Goal: Communication & Community: Answer question/provide support

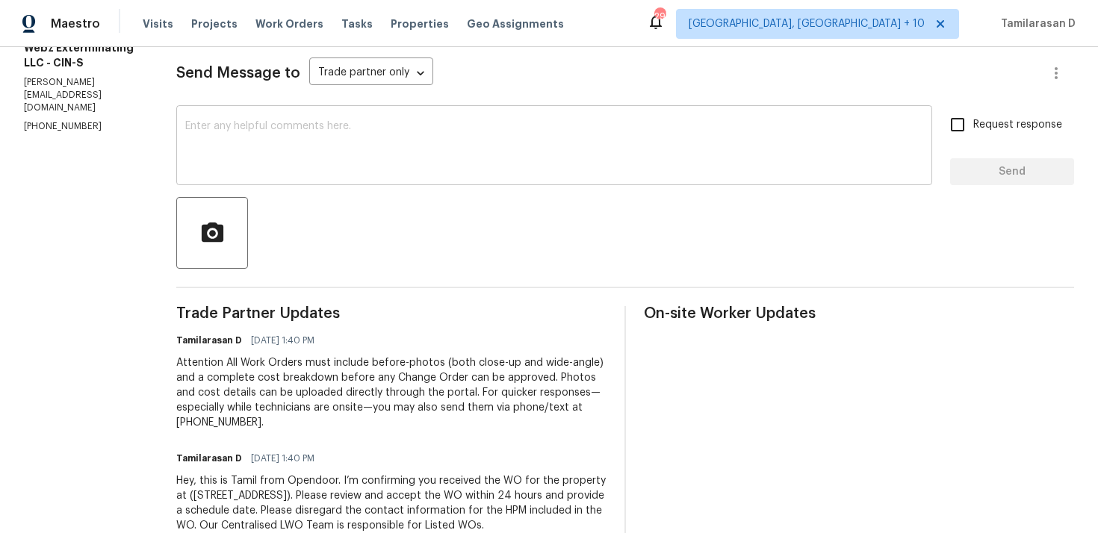
scroll to position [243, 0]
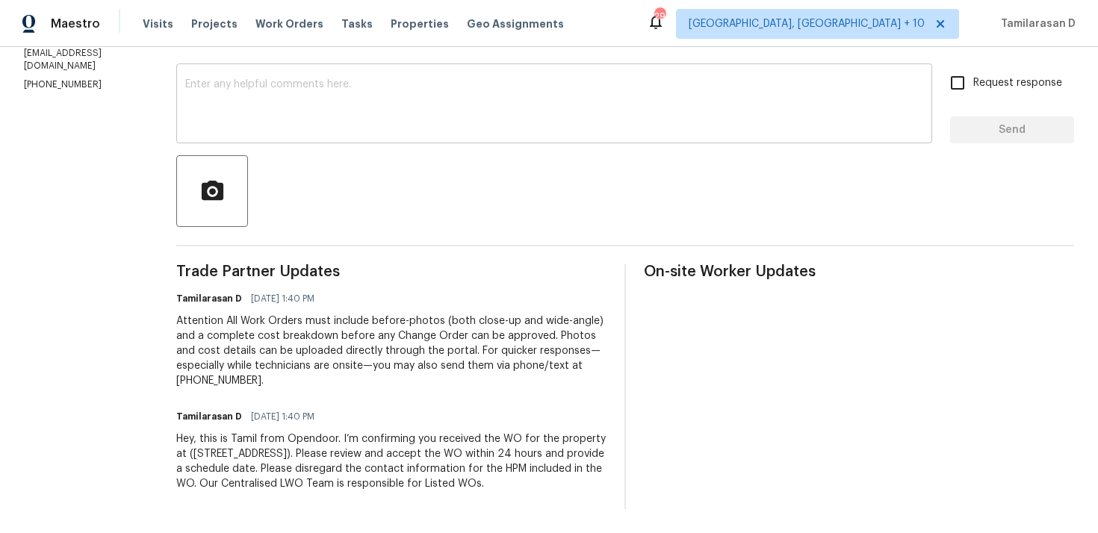
click at [283, 84] on textarea at bounding box center [554, 105] width 738 height 52
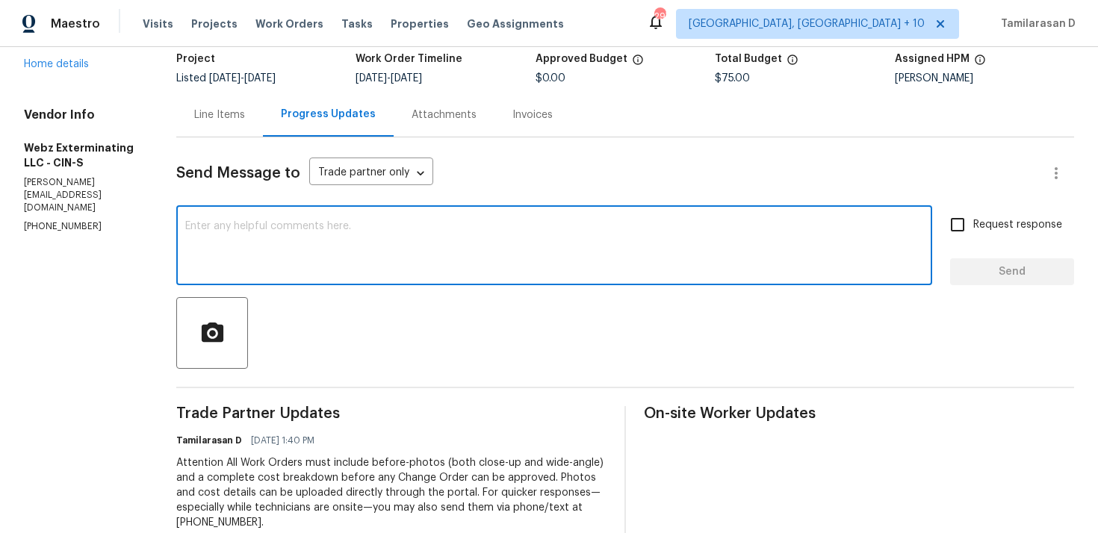
scroll to position [0, 0]
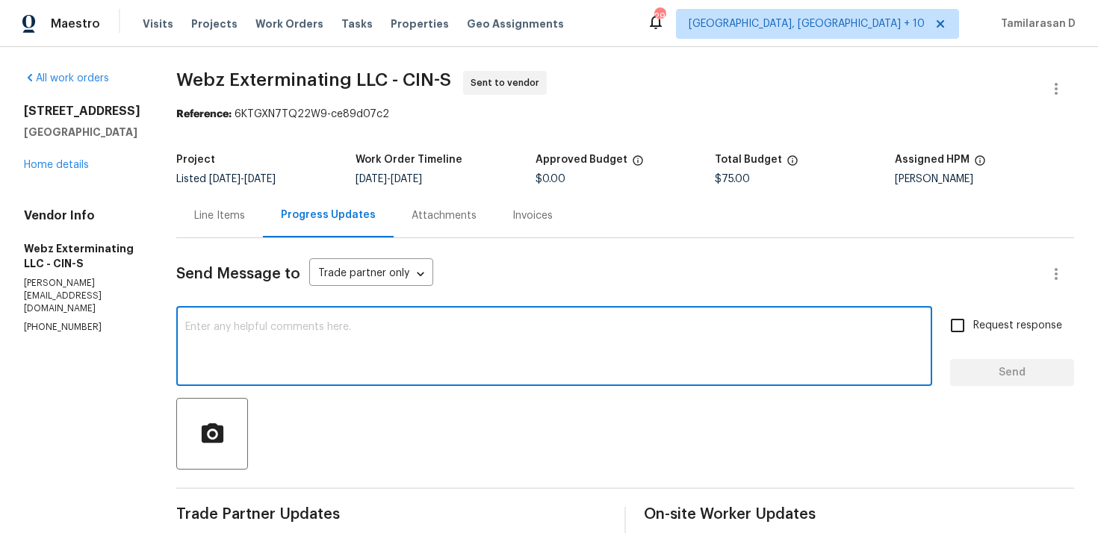
click at [279, 306] on div "Send Message to Trade partner only Trade partner only ​ x ​ Request response Se…" at bounding box center [625, 495] width 898 height 514
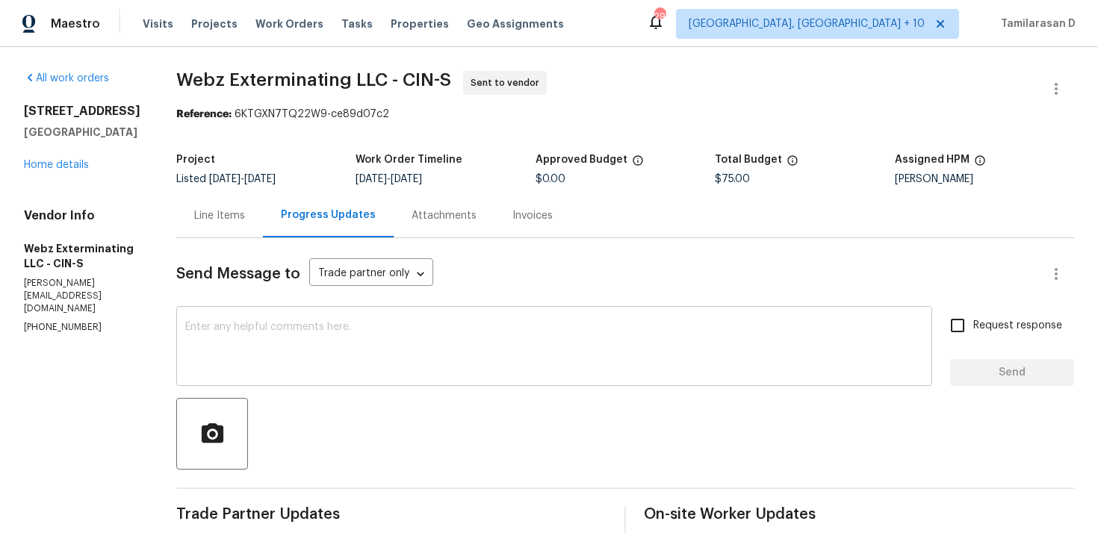
click at [278, 317] on div "x ​" at bounding box center [554, 348] width 756 height 76
paste textarea "Hello Team, Please confirm your availability by accepting this work order with …"
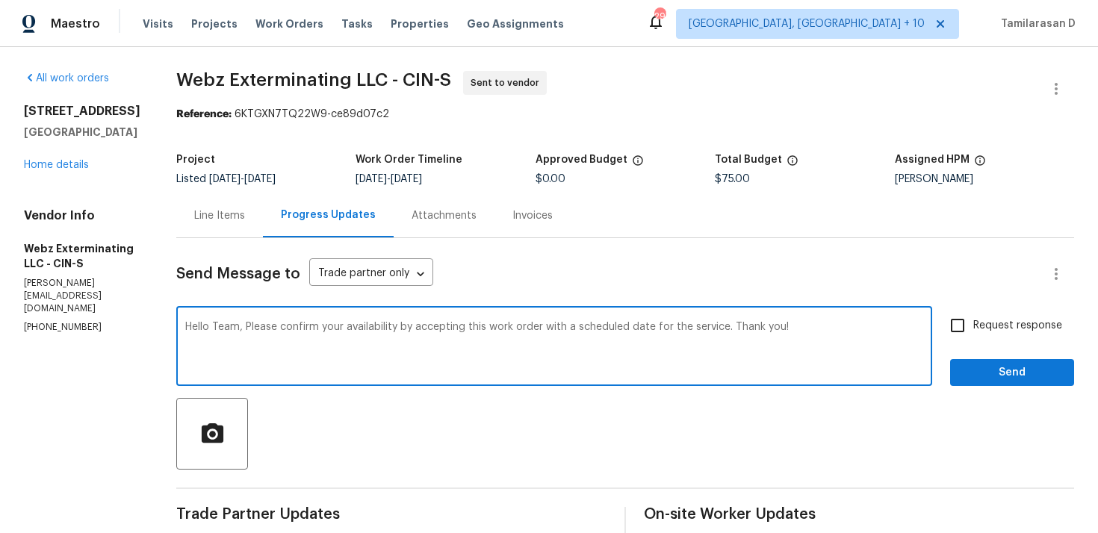
type textarea "Hello Team, Please confirm your availability by accepting this work order with …"
click at [963, 324] on input "Request response" at bounding box center [957, 325] width 31 height 31
checkbox input "true"
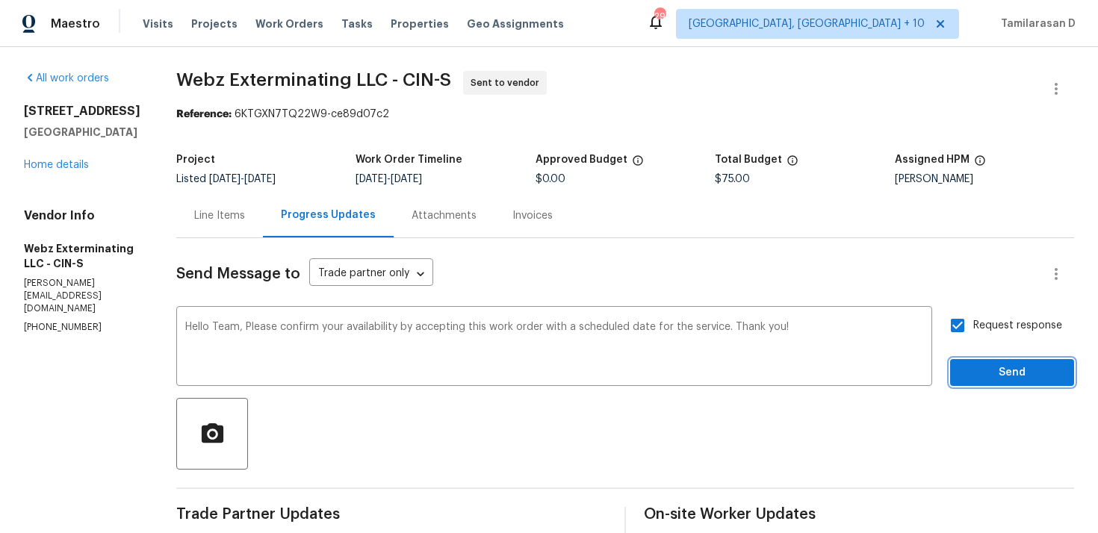
click at [988, 377] on span "Send" at bounding box center [1012, 373] width 100 height 19
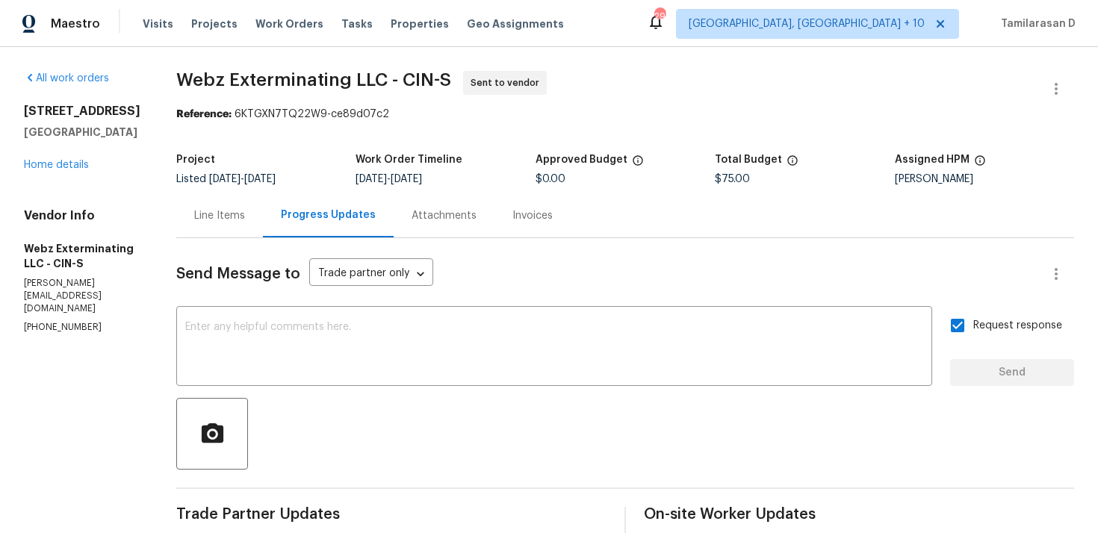
click at [81, 321] on p "(513) 987-9329" at bounding box center [82, 327] width 117 height 13
copy p "(513) 987-9329"
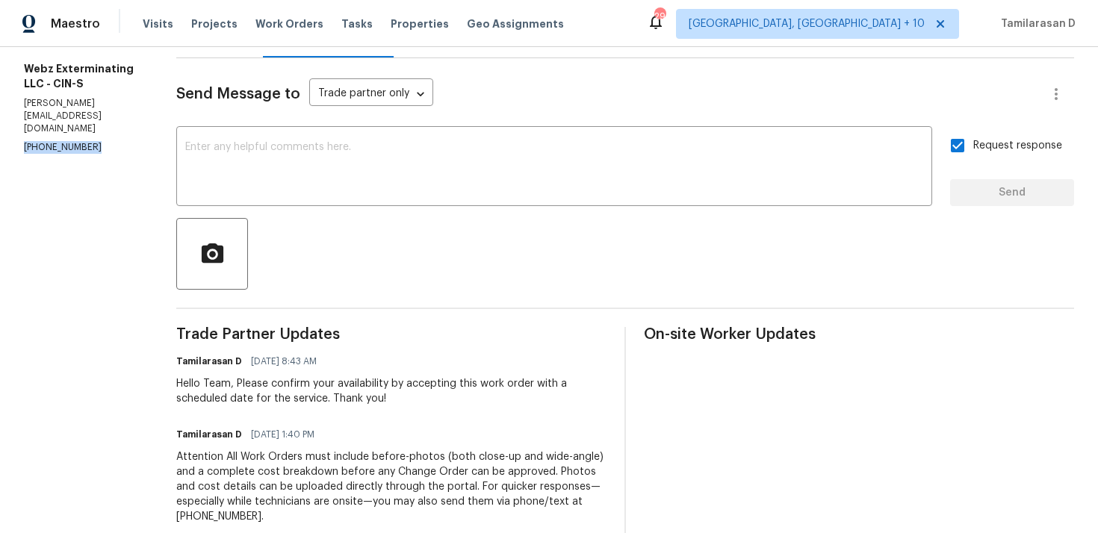
copy p "(513) 987-9329"
click at [347, 296] on div "Send Message to Trade partner only Trade partner only ​ x ​ Request response Se…" at bounding box center [625, 351] width 898 height 587
click at [335, 296] on div "Send Message to Trade partner only Trade partner only ​ x ​ Request response Se…" at bounding box center [625, 351] width 898 height 587
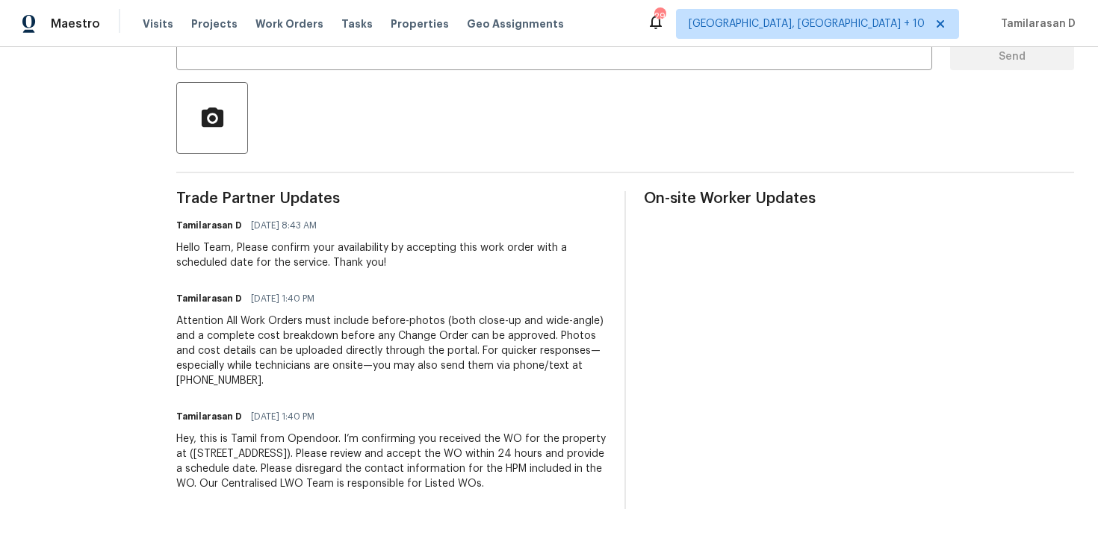
scroll to position [0, 0]
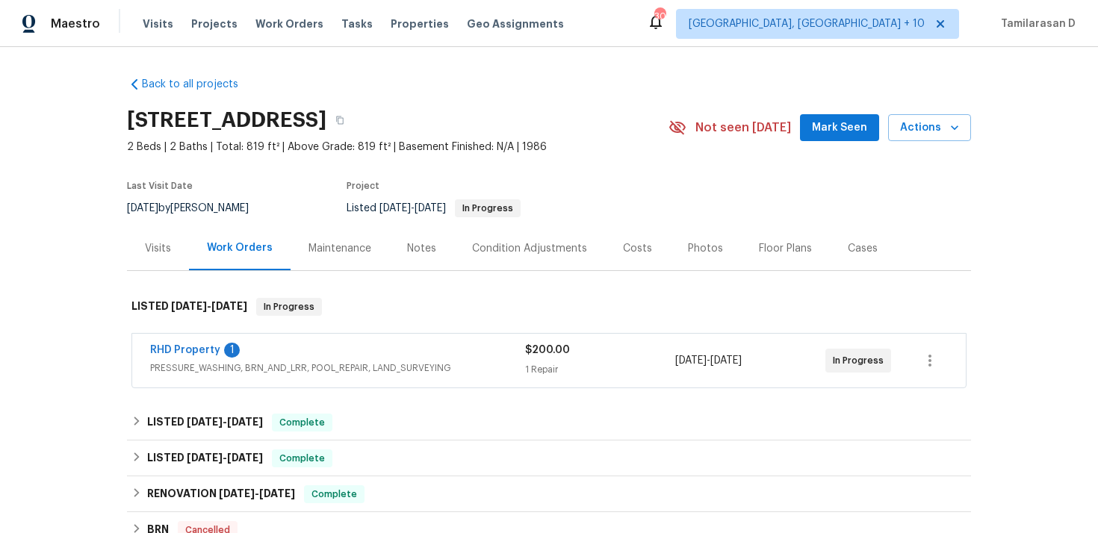
scroll to position [90, 0]
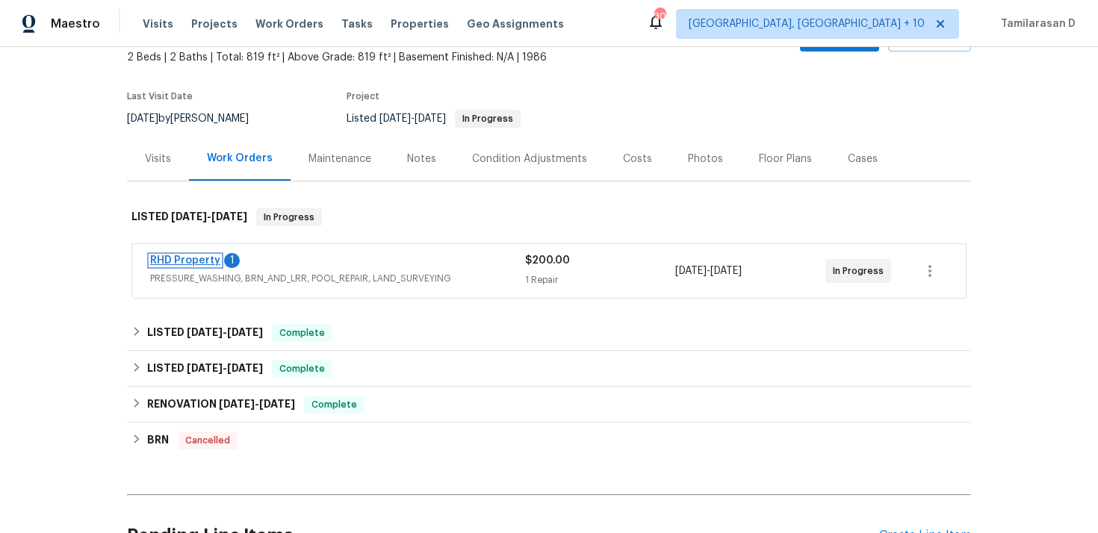
click at [173, 259] on link "RHD Property" at bounding box center [185, 261] width 70 height 10
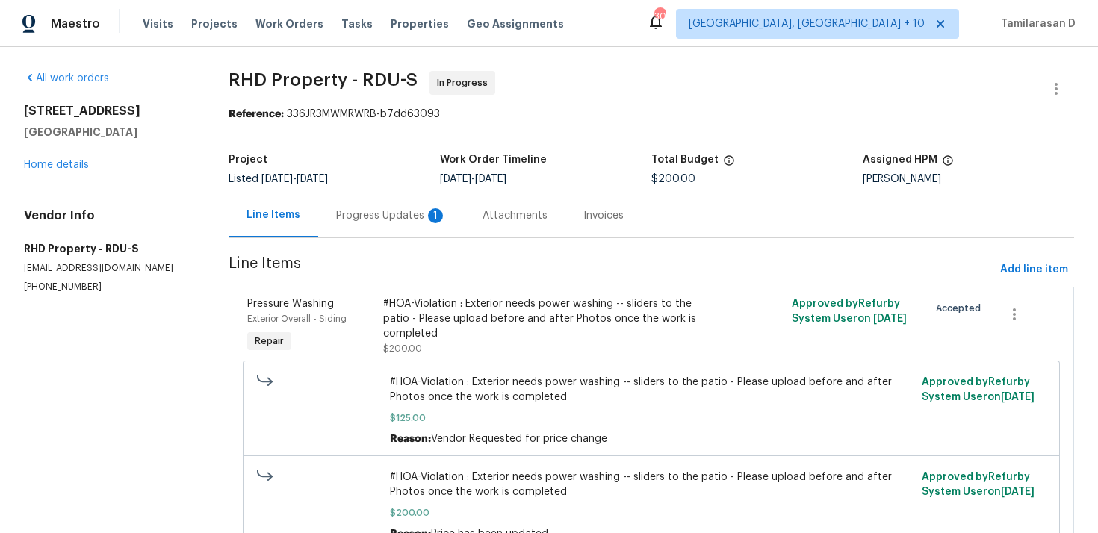
scroll to position [79, 0]
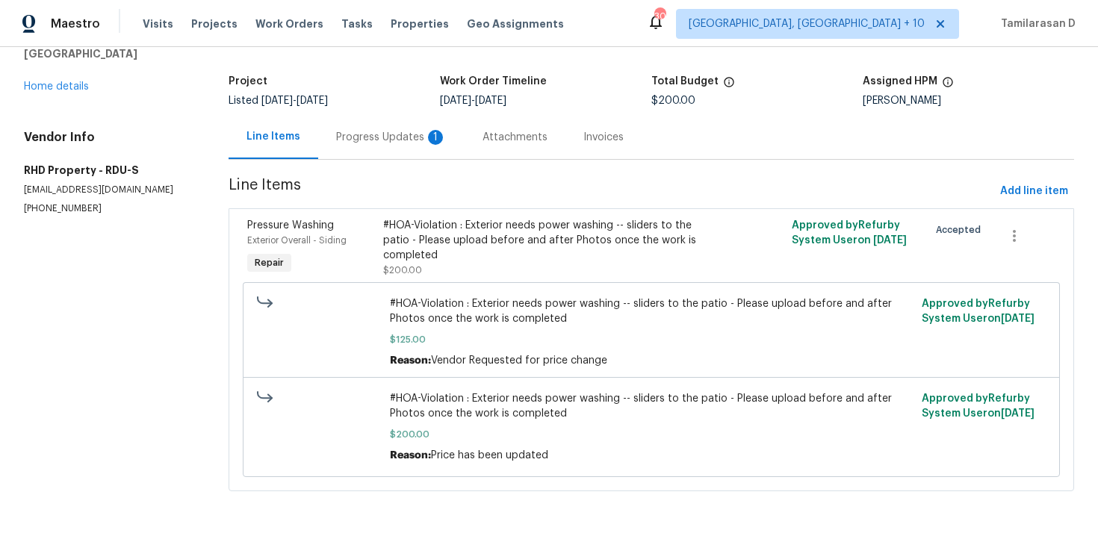
click at [376, 136] on div "Progress Updates 1" at bounding box center [391, 137] width 111 height 15
click at [376, 96] on div "Project" at bounding box center [334, 85] width 211 height 19
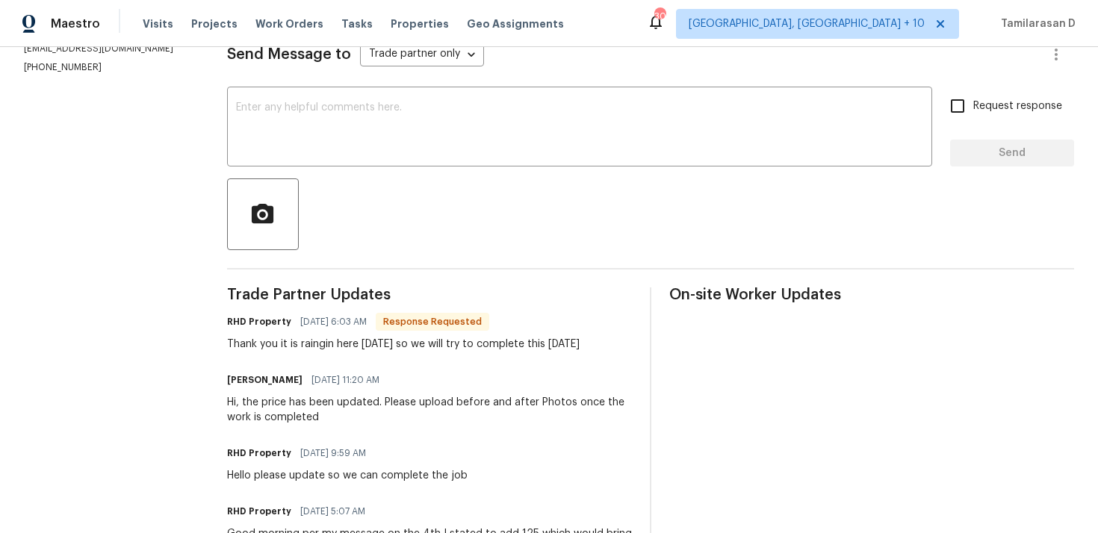
scroll to position [221, 0]
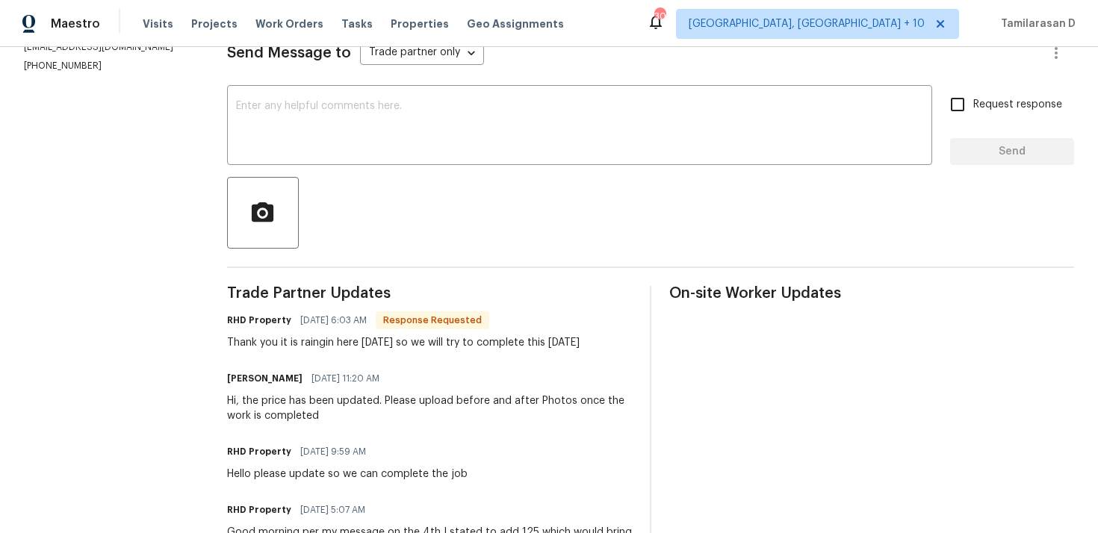
click at [415, 341] on div "Thank you it is raingin here today so we will try to complete this tomorrow" at bounding box center [403, 342] width 353 height 15
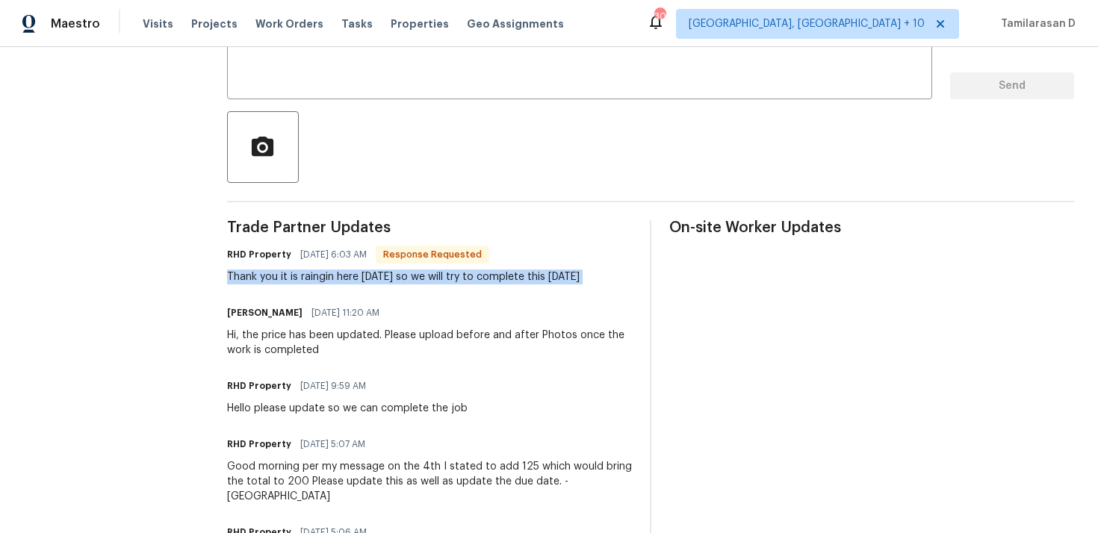
click at [406, 276] on div "Thank you it is raingin here today so we will try to complete this tomorrow" at bounding box center [403, 277] width 353 height 15
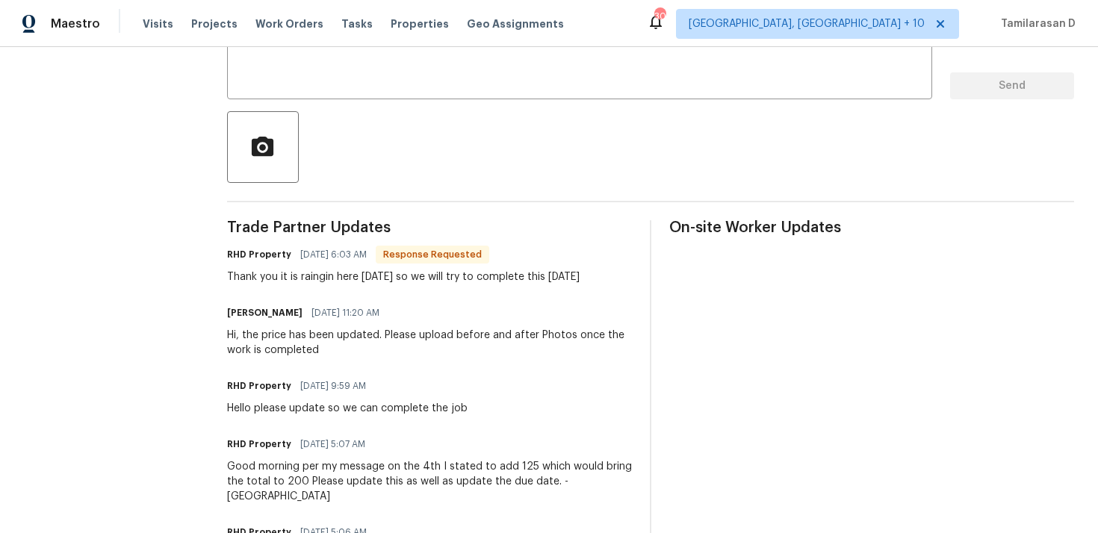
click at [406, 276] on div "Thank you it is raingin here today so we will try to complete this tomorrow" at bounding box center [403, 277] width 353 height 15
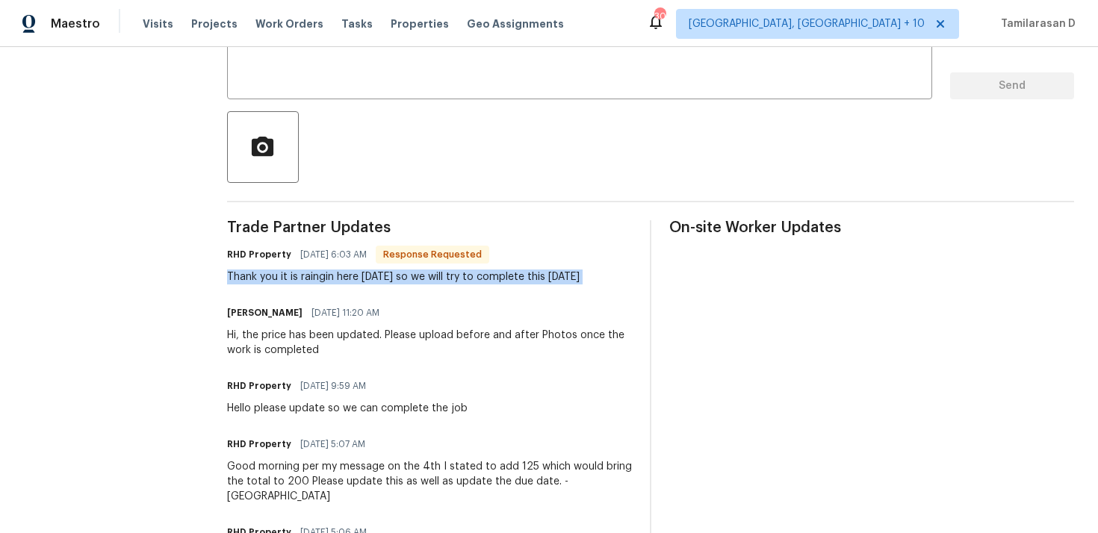
click at [406, 276] on div "Thank you it is raingin here today so we will try to complete this tomorrow" at bounding box center [403, 277] width 353 height 15
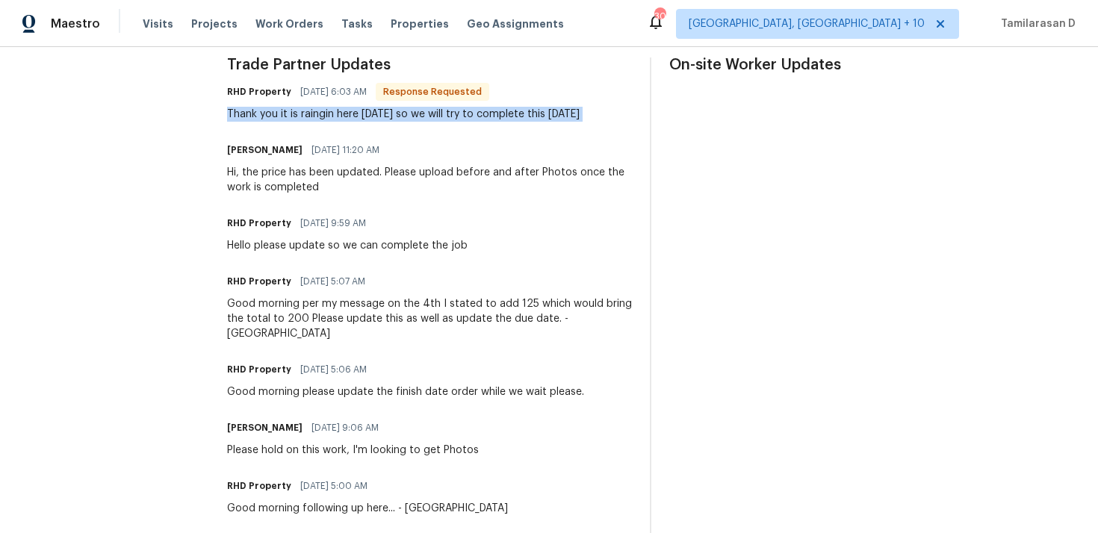
scroll to position [451, 0]
click at [418, 321] on div "Good morning per my message on the 4th I stated to add 125 which would bring th…" at bounding box center [429, 318] width 405 height 45
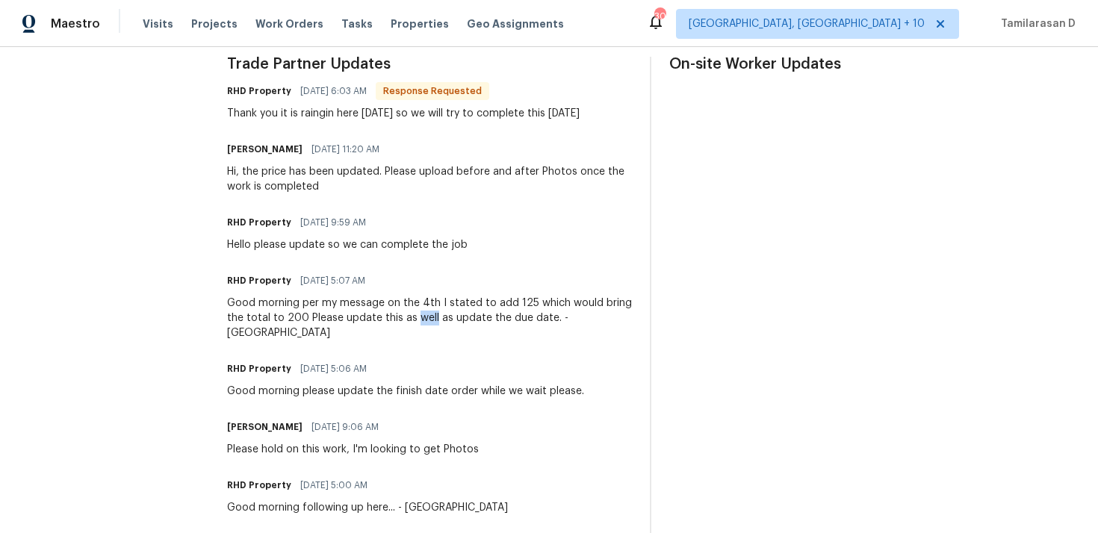
click at [418, 321] on div "Good morning per my message on the 4th I stated to add 125 which would bring th…" at bounding box center [429, 318] width 405 height 45
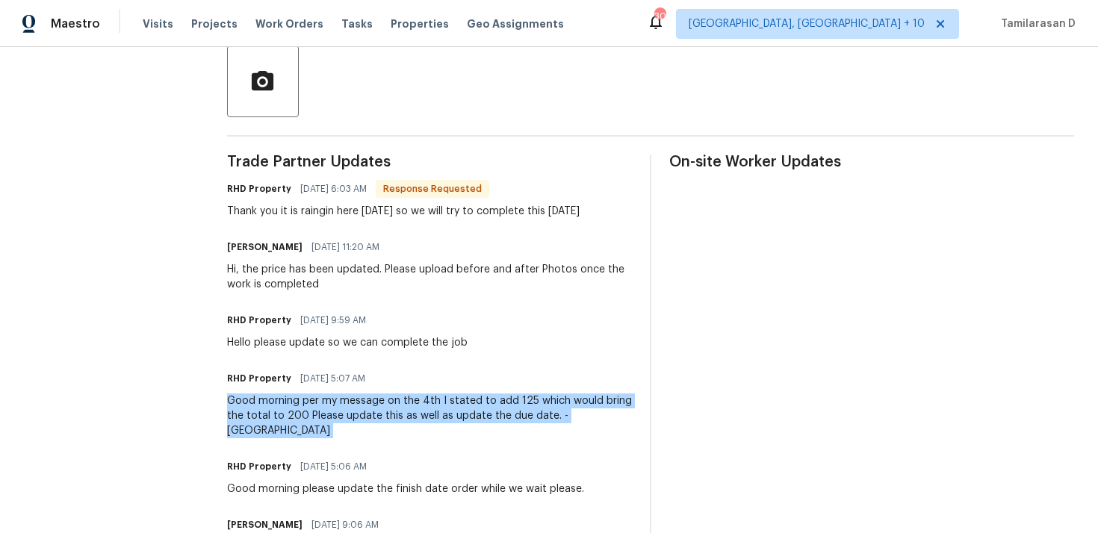
scroll to position [0, 0]
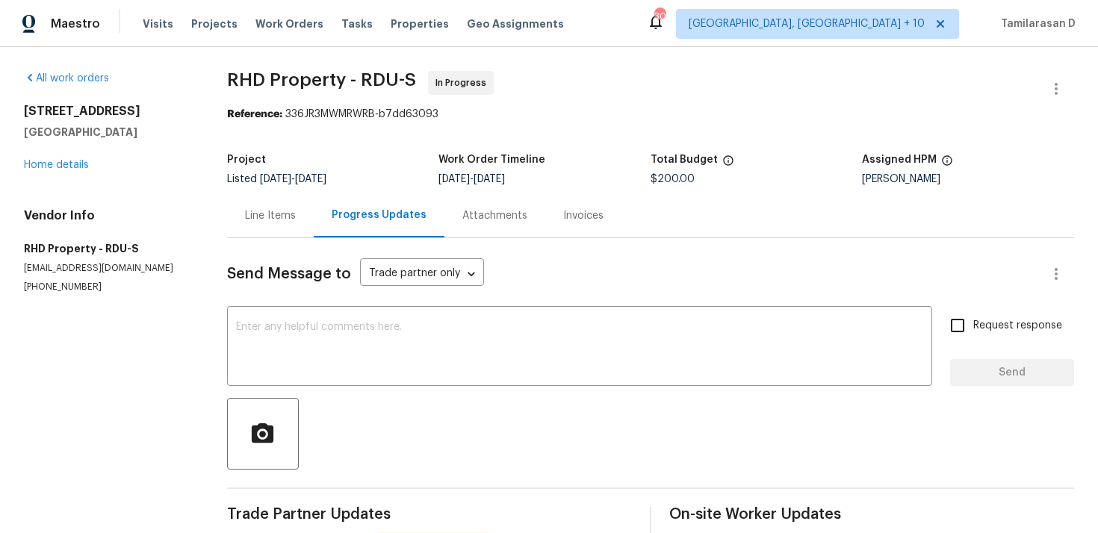
click at [417, 443] on div at bounding box center [650, 434] width 847 height 72
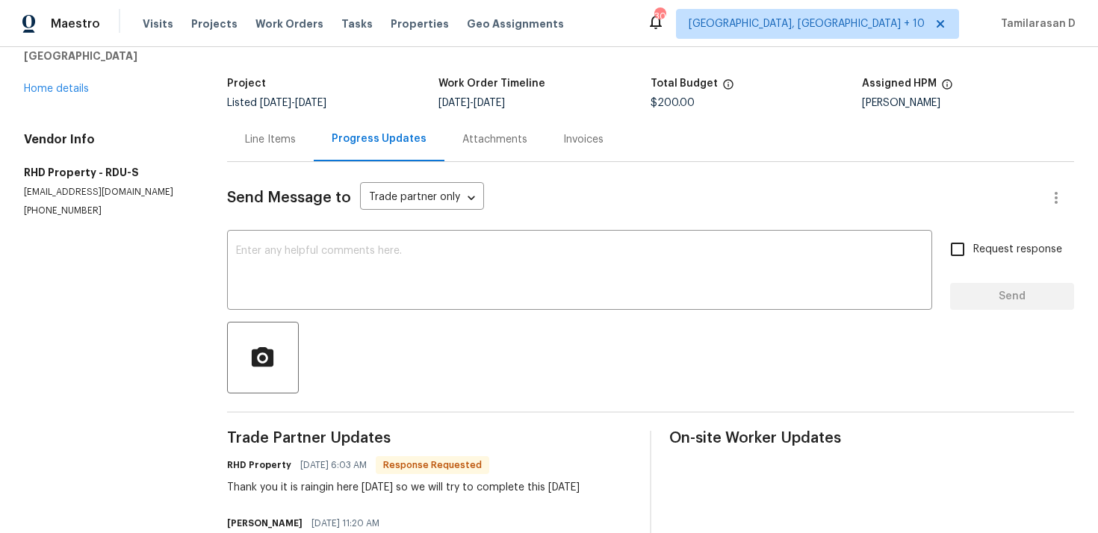
scroll to position [50, 0]
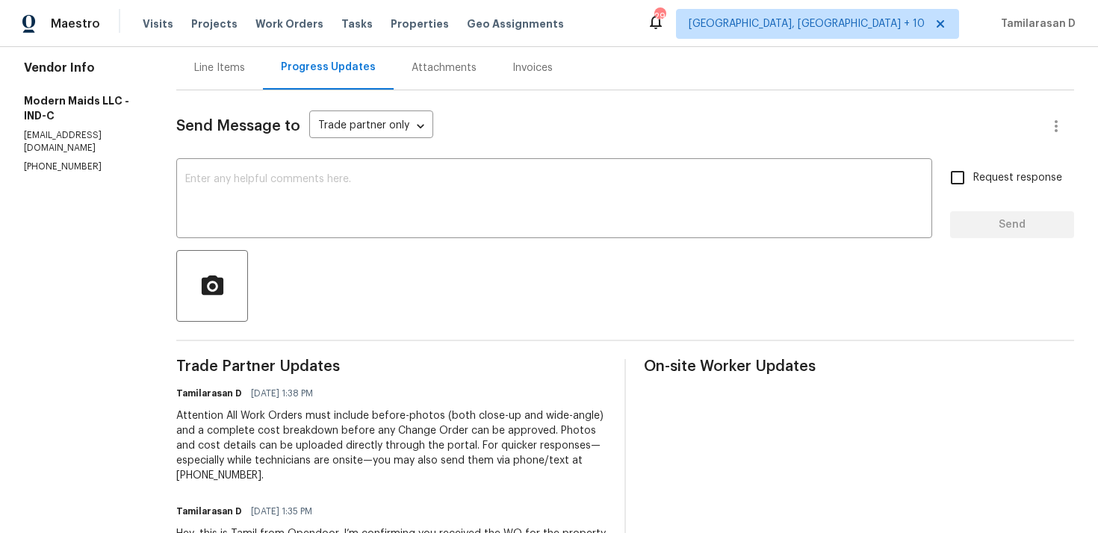
scroll to position [185, 0]
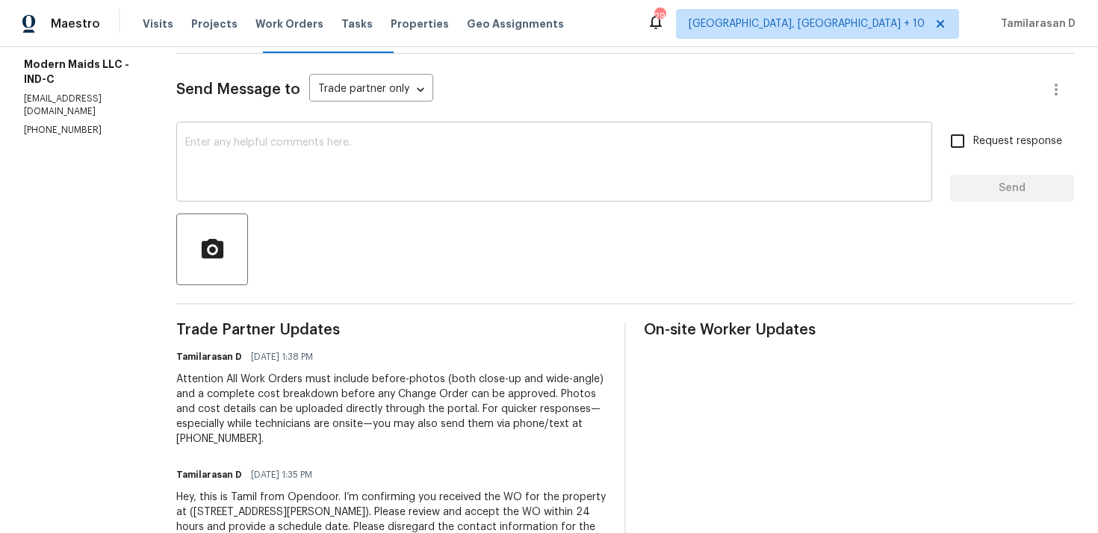
click at [253, 186] on textarea at bounding box center [554, 163] width 738 height 52
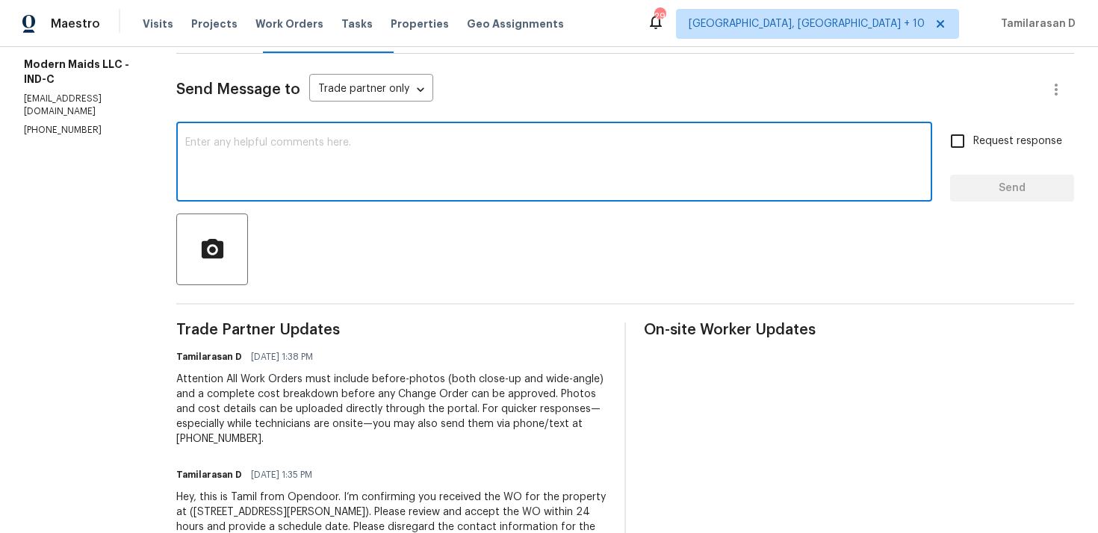
paste textarea "Hello Team, Please confirm your availability by accepting this work order with …"
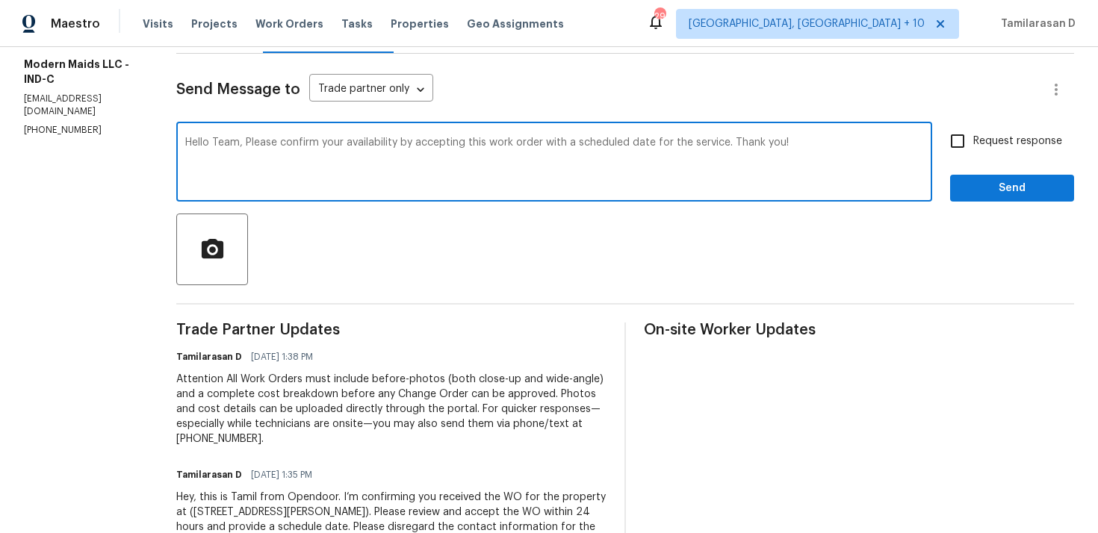
type textarea "Hello Team, Please confirm your availability by accepting this work order with …"
click at [964, 143] on input "Request response" at bounding box center [957, 141] width 31 height 31
checkbox input "true"
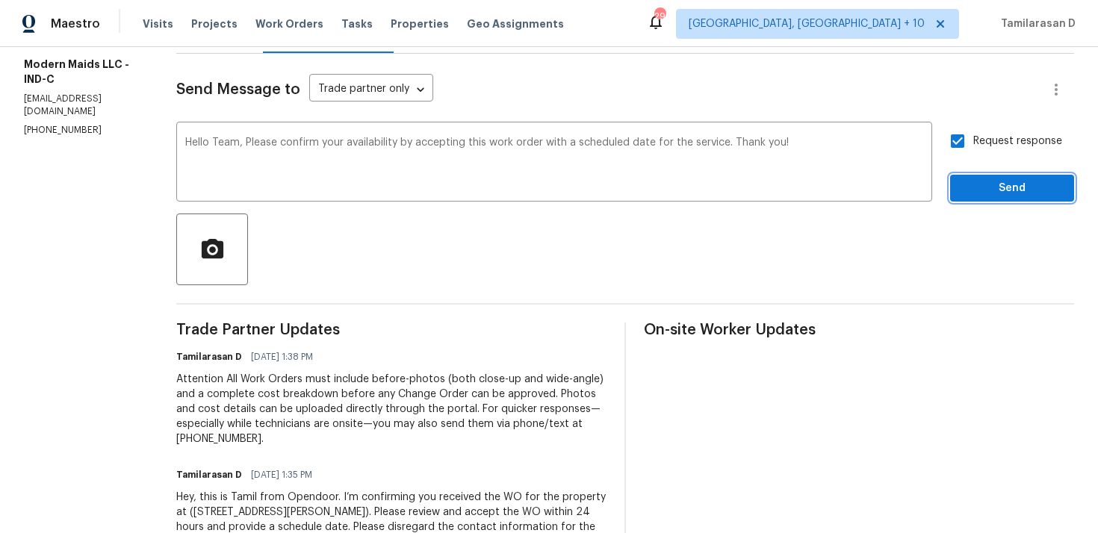
click at [1000, 193] on span "Send" at bounding box center [1012, 188] width 100 height 19
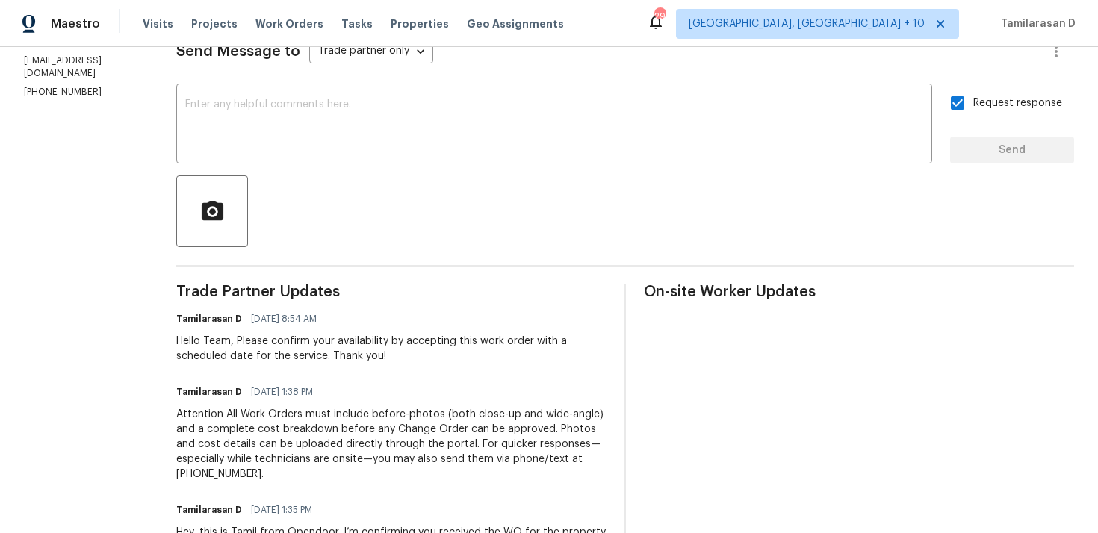
scroll to position [0, 0]
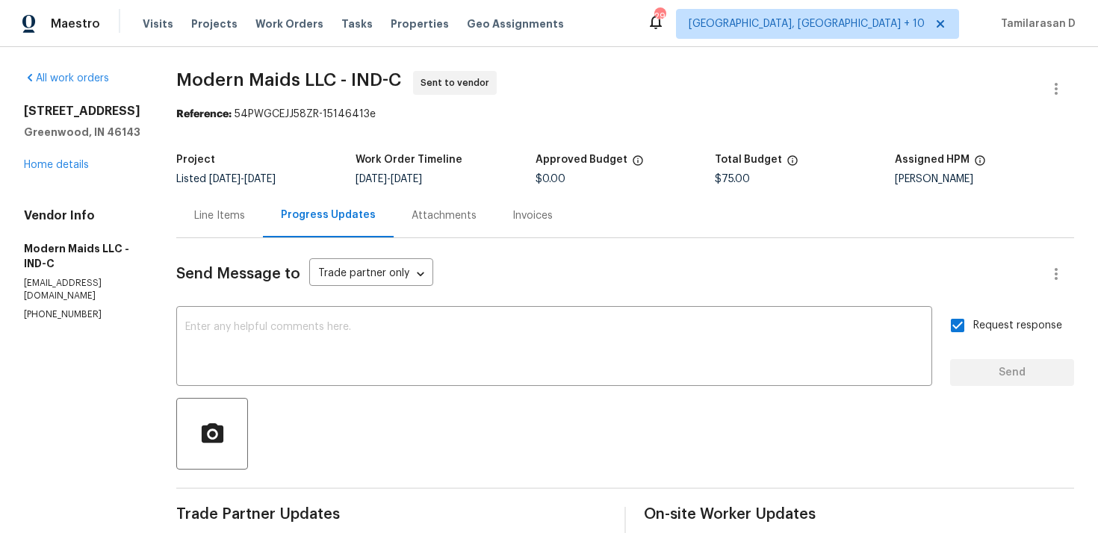
click at [64, 309] on p "(512) 925-8391" at bounding box center [82, 315] width 117 height 13
copy p "(512) 925-8391"
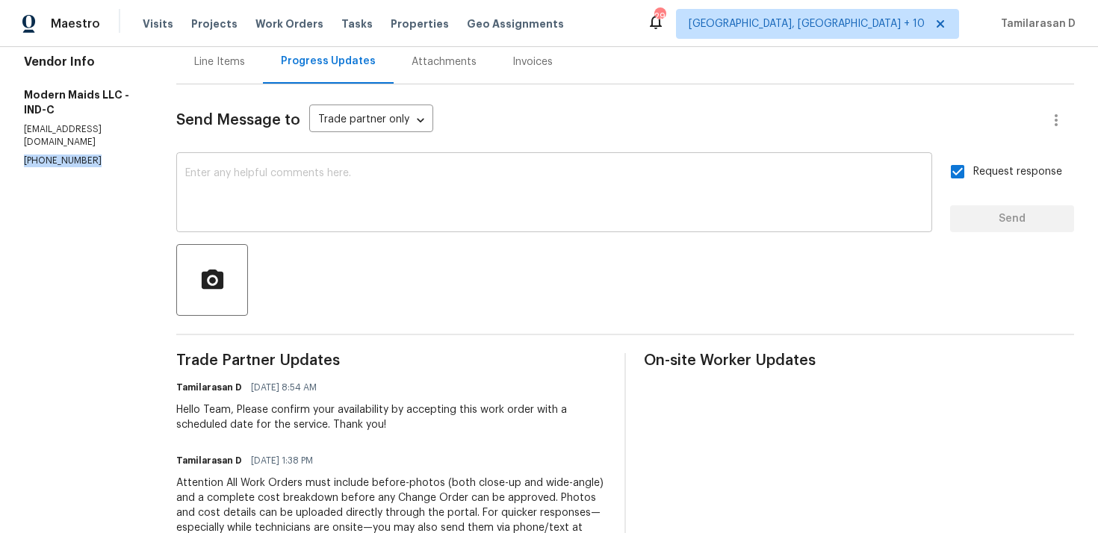
scroll to position [213, 0]
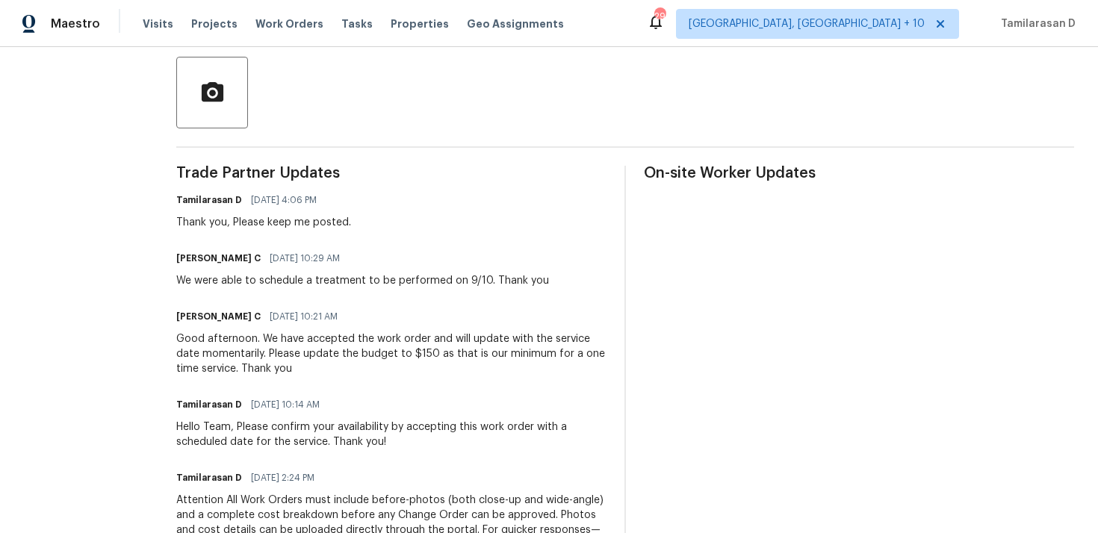
scroll to position [300, 0]
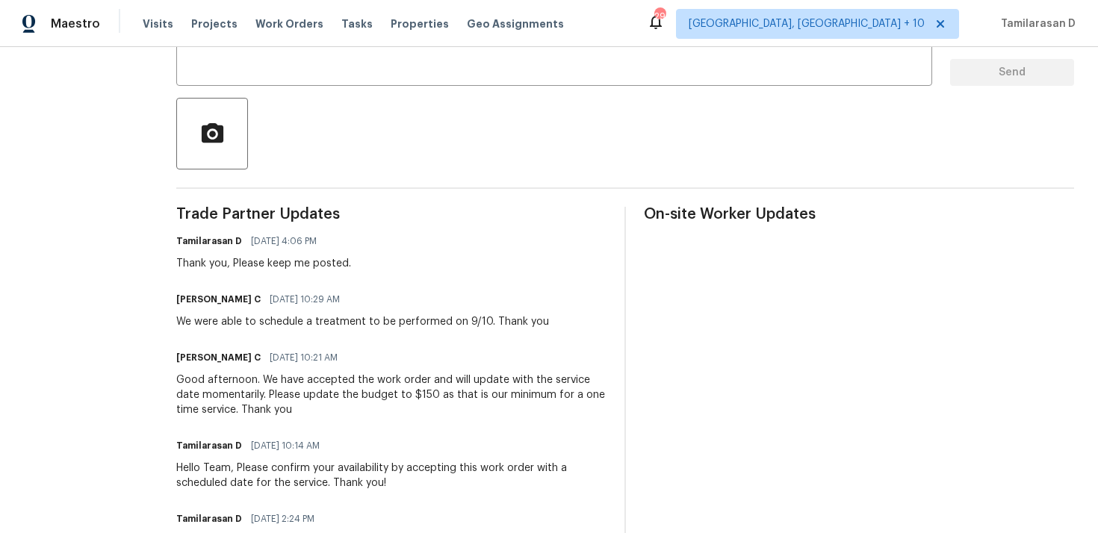
click at [279, 321] on div "We were able to schedule a treatment to be performed on 9/10. Thank you" at bounding box center [362, 322] width 373 height 15
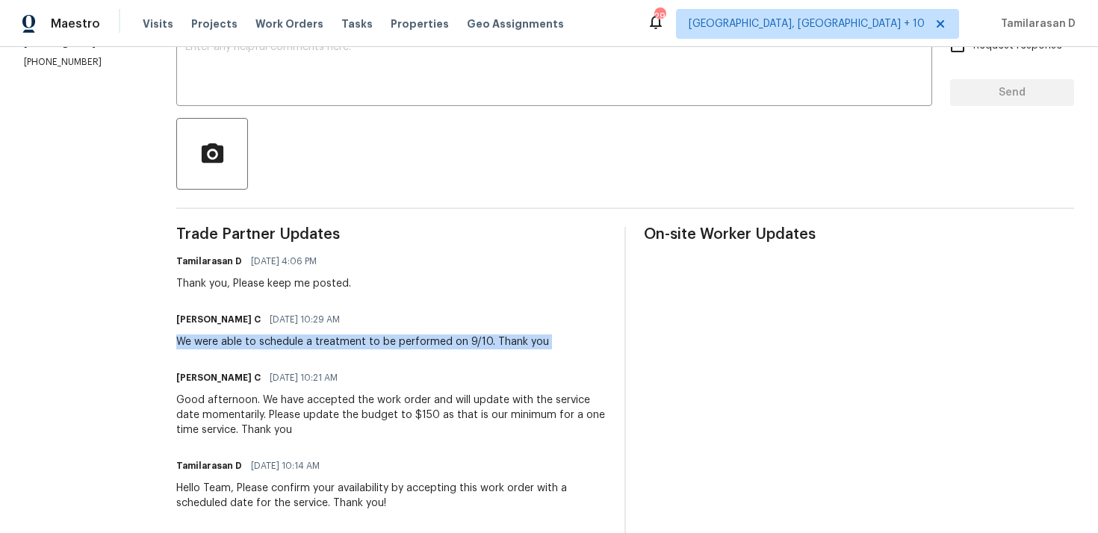
scroll to position [250, 0]
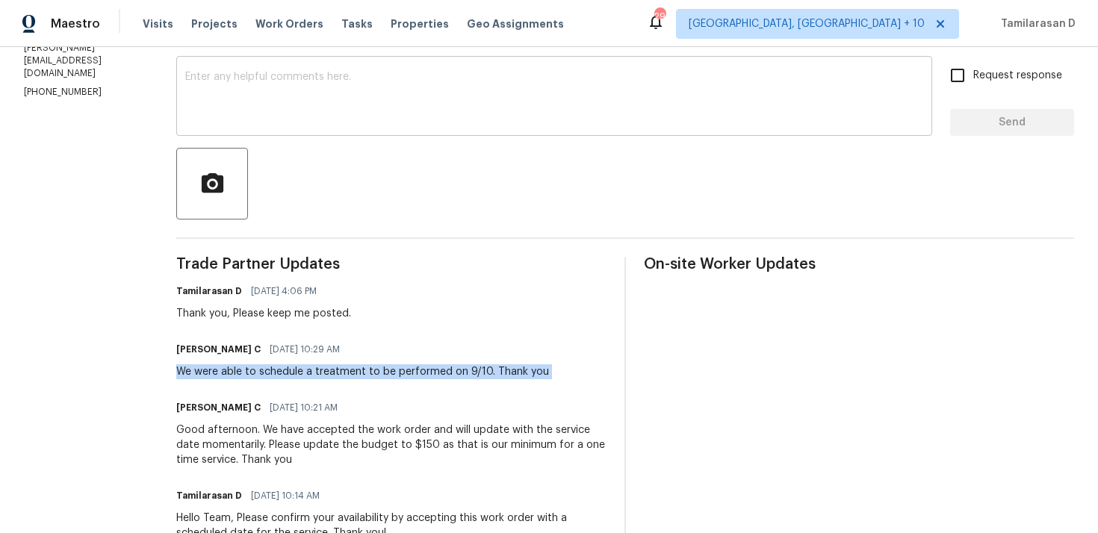
click at [234, 113] on textarea at bounding box center [554, 98] width 738 height 52
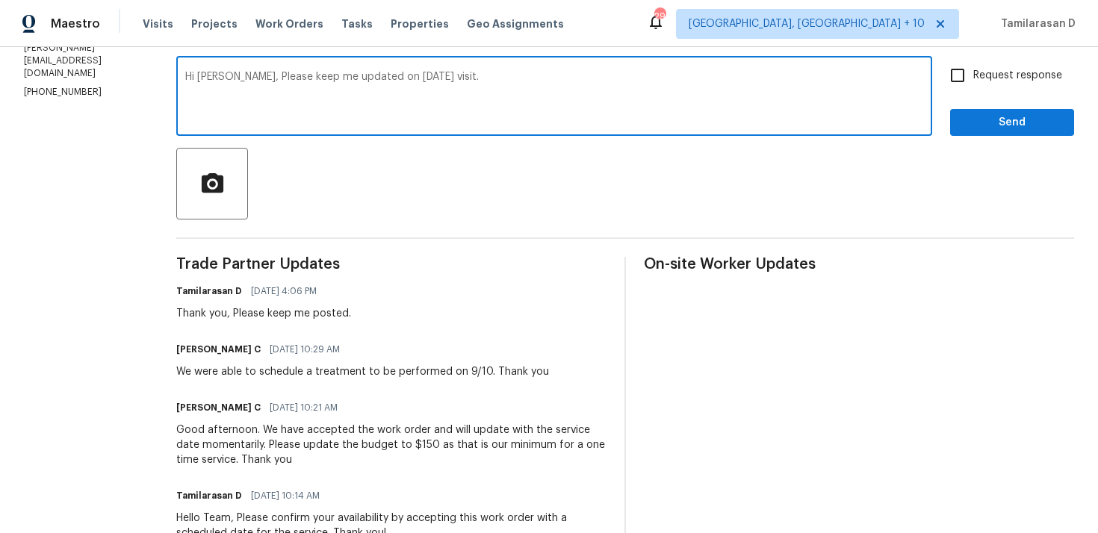
type textarea "Hi Robbi, Please keep me updated on today's visit."
click at [957, 78] on input "Request response" at bounding box center [957, 75] width 31 height 31
checkbox input "true"
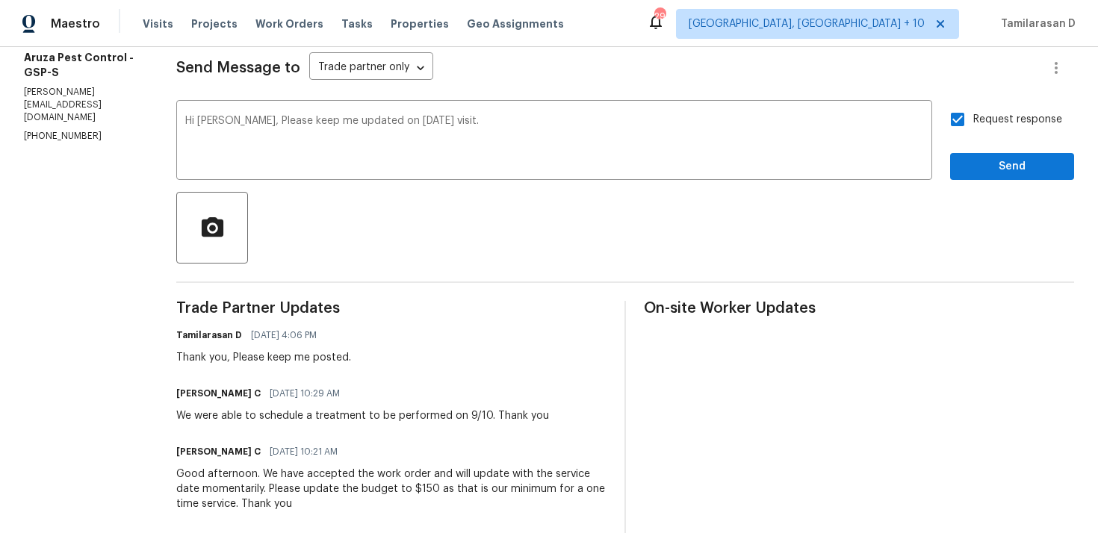
scroll to position [148, 0]
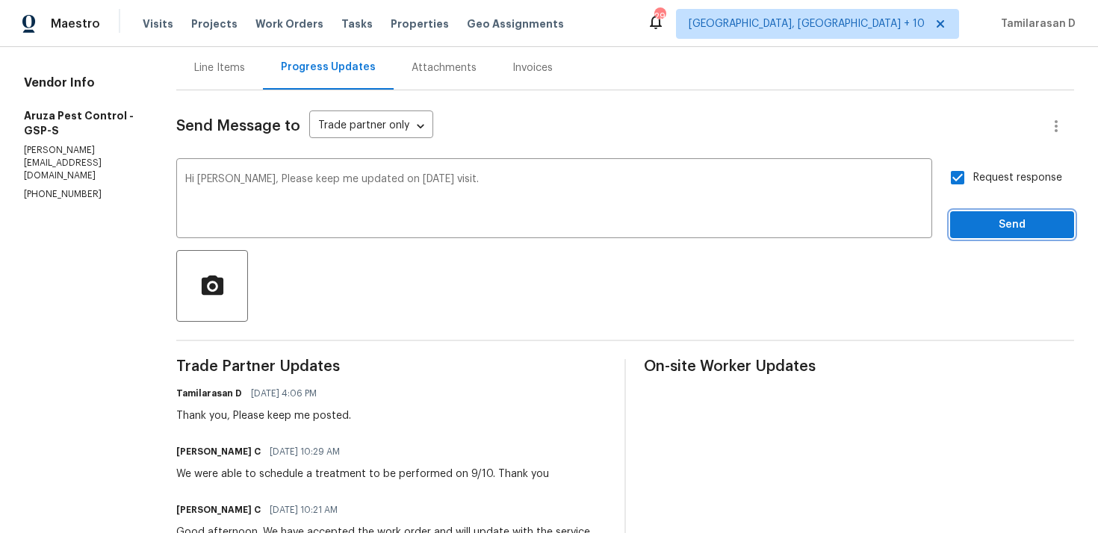
click at [984, 221] on span "Send" at bounding box center [1012, 225] width 100 height 19
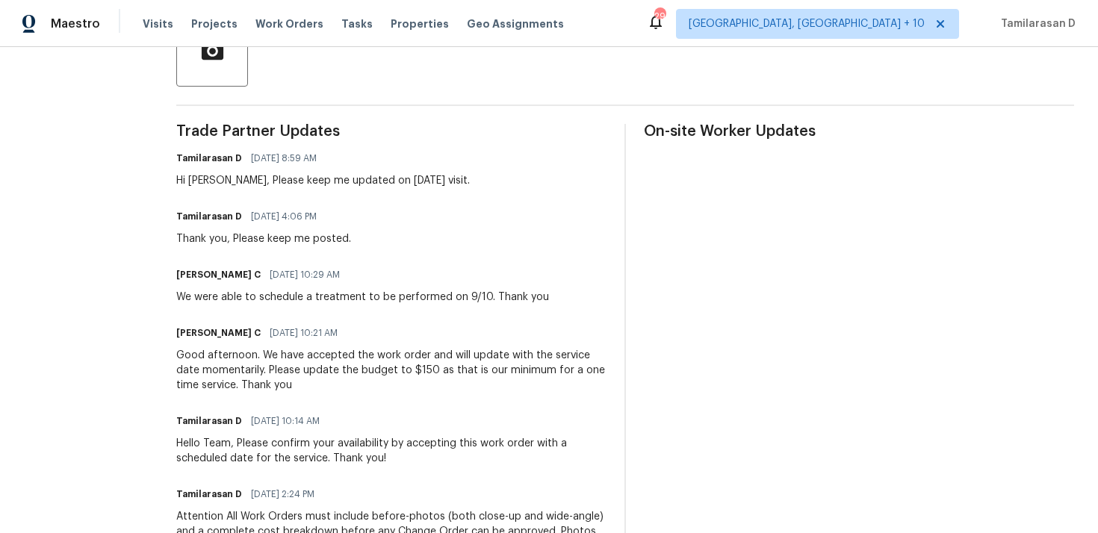
scroll to position [0, 0]
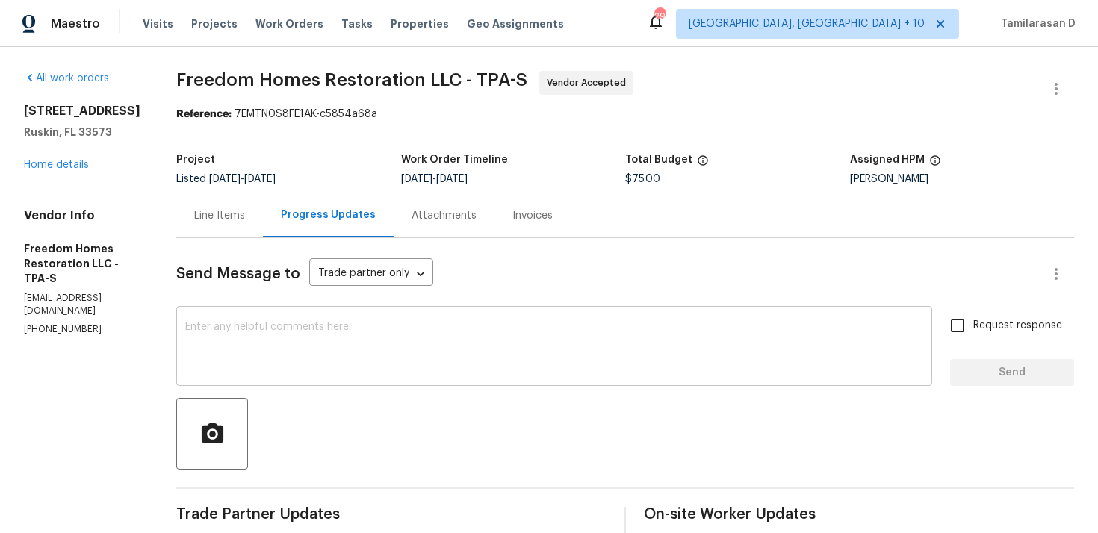
click at [282, 358] on textarea at bounding box center [554, 348] width 738 height 52
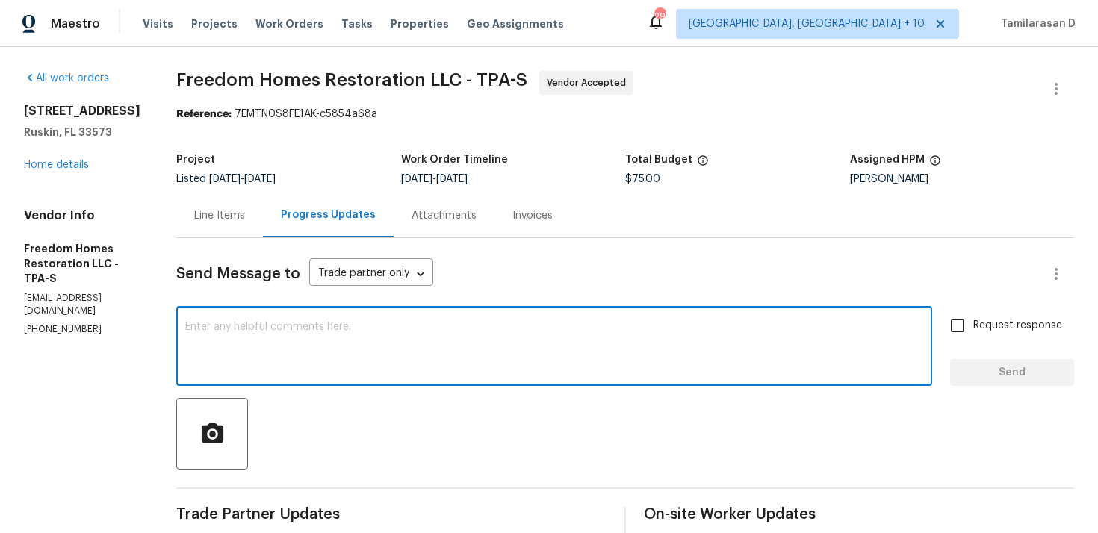
click at [322, 336] on textarea at bounding box center [554, 348] width 738 height 52
type textarea "H"
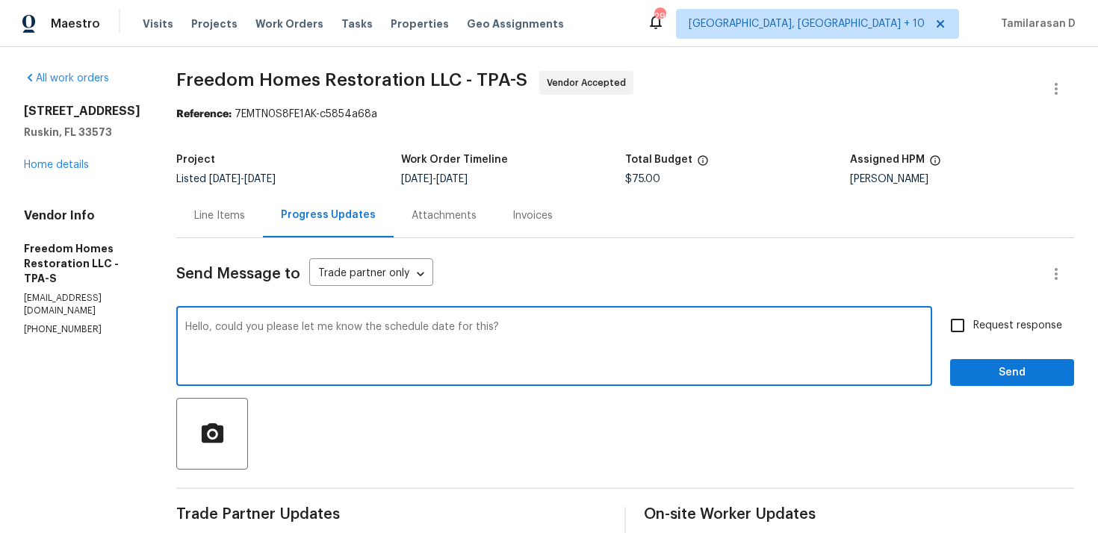
type textarea "Hello, could you please let me know the schedule date for this?"
click at [971, 332] on input "Request response" at bounding box center [957, 325] width 31 height 31
checkbox input "true"
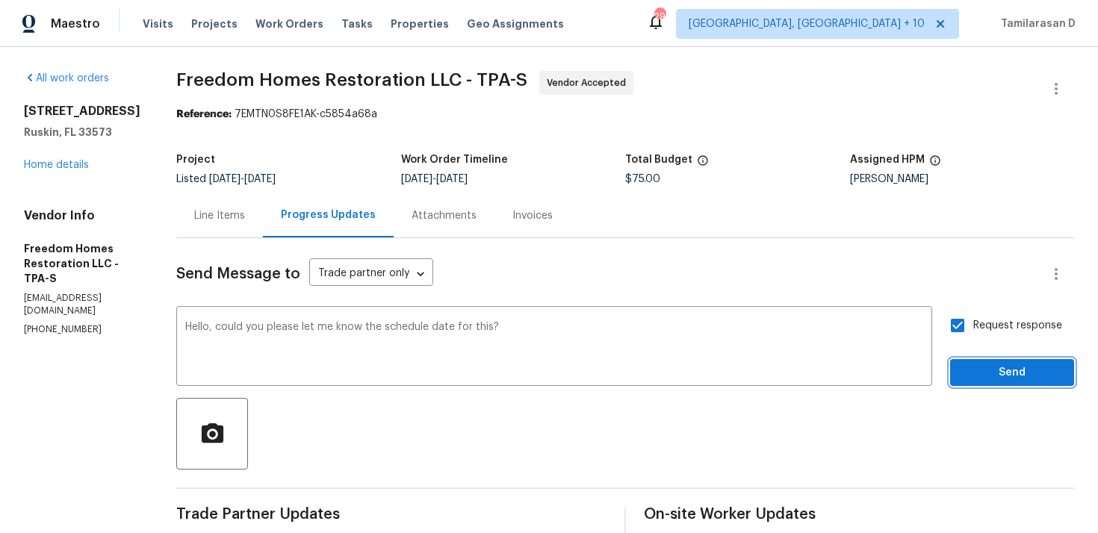
click at [973, 366] on span "Send" at bounding box center [1012, 373] width 100 height 19
